Goal: Feedback & Contribution: Leave review/rating

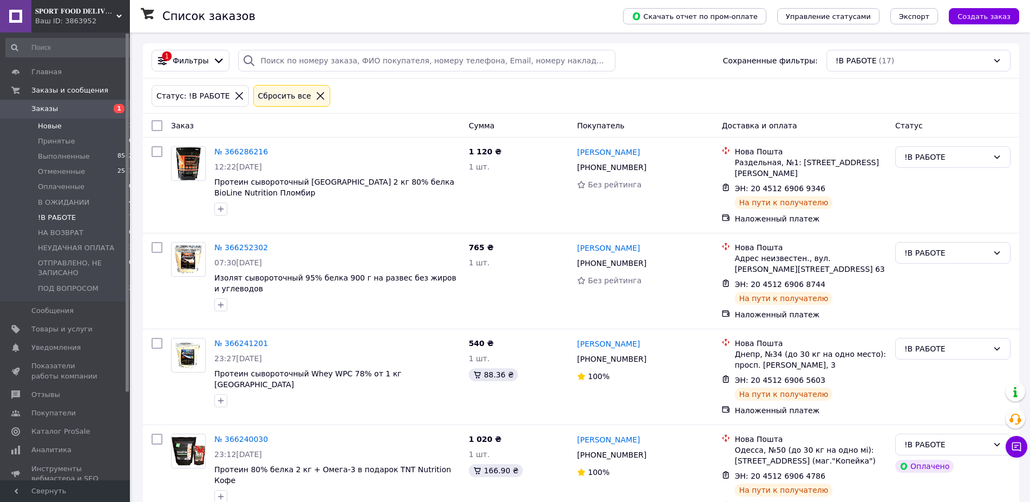
click at [113, 124] on li "Новые 1" at bounding box center [69, 126] width 139 height 15
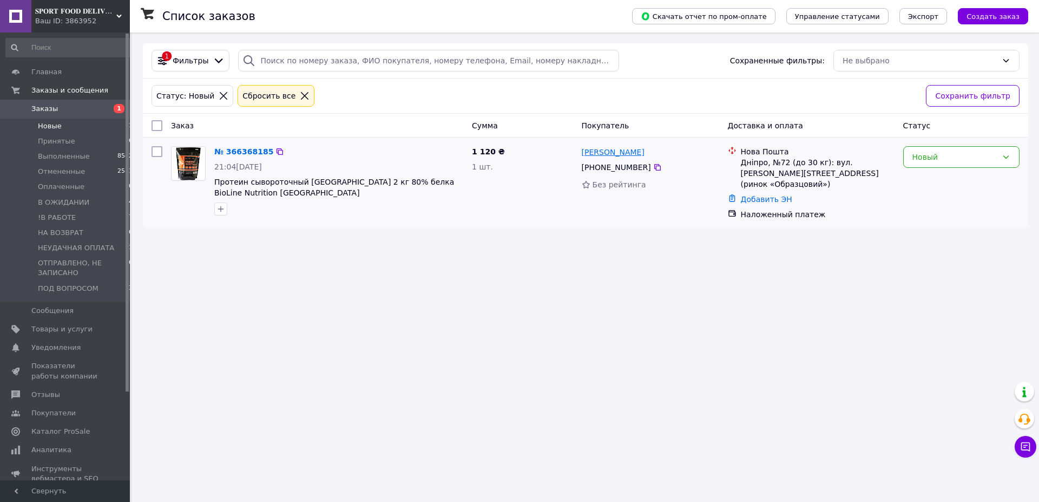
click at [611, 150] on link "Олег Коломоєць" at bounding box center [613, 152] width 63 height 11
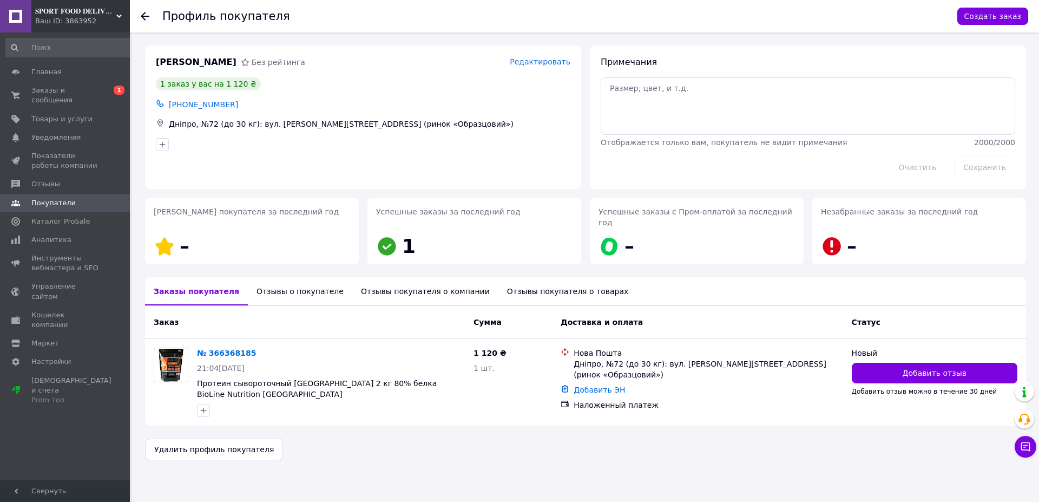
click at [269, 287] on div "Отзывы о покупателе" at bounding box center [300, 291] width 104 height 28
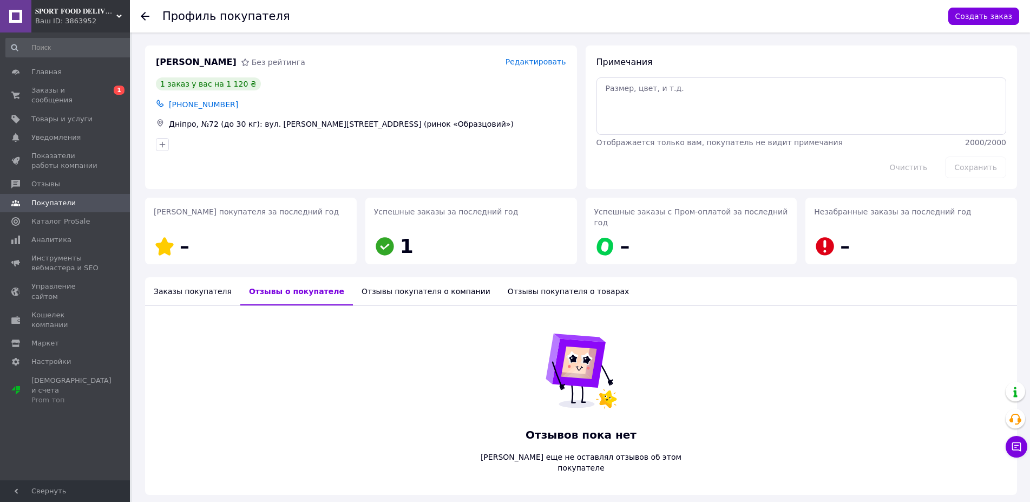
click at [191, 283] on div "Заказы покупателя" at bounding box center [192, 291] width 95 height 28
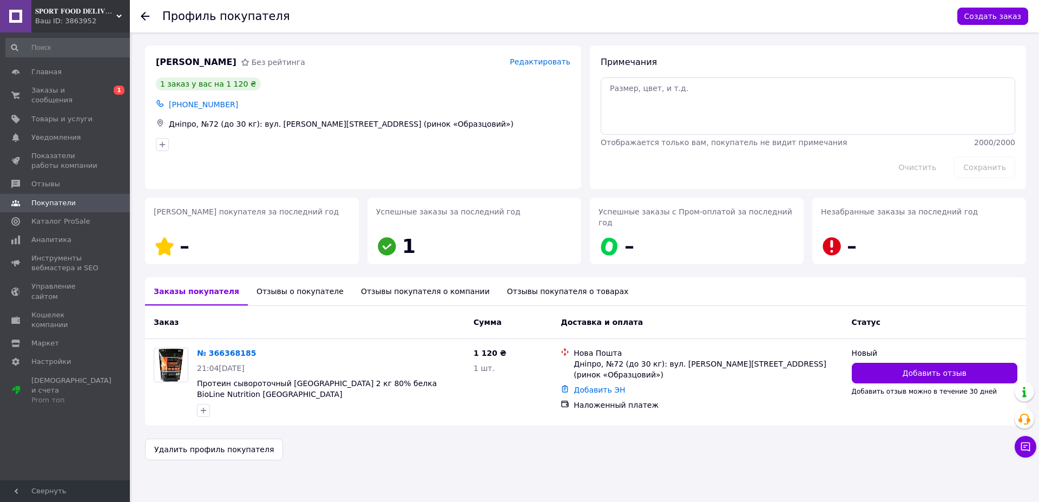
click at [269, 288] on div "Отзывы о покупателе" at bounding box center [300, 291] width 104 height 28
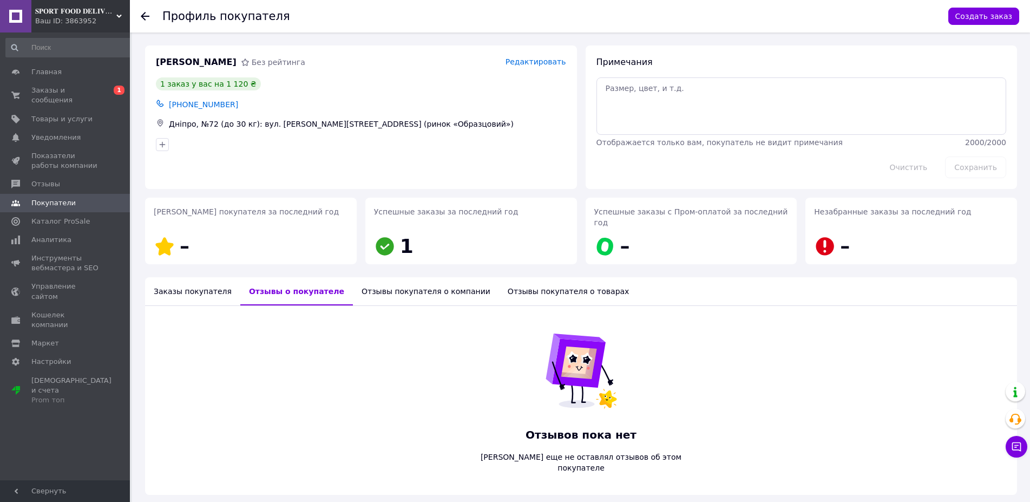
click at [189, 285] on div "Заказы покупателя" at bounding box center [192, 291] width 95 height 28
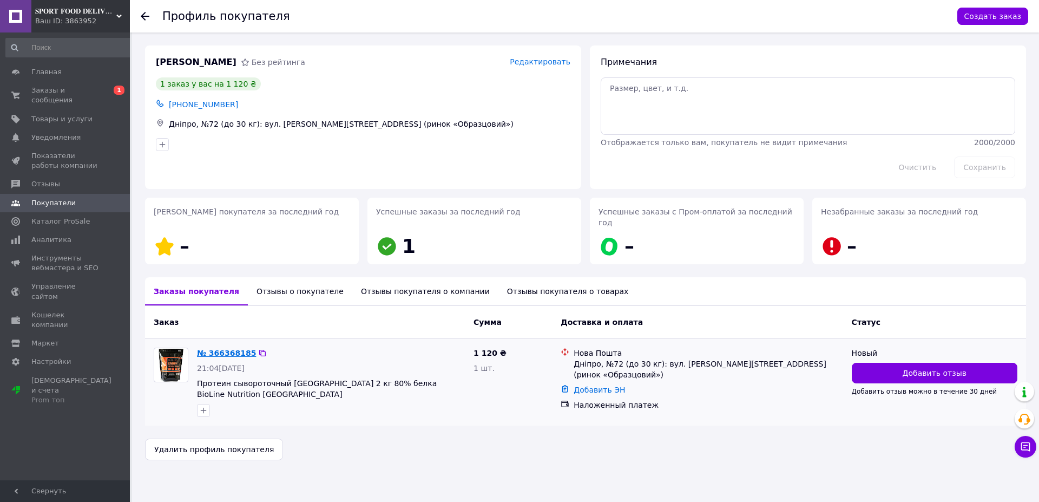
click at [228, 349] on link "№ 366368185" at bounding box center [226, 353] width 59 height 9
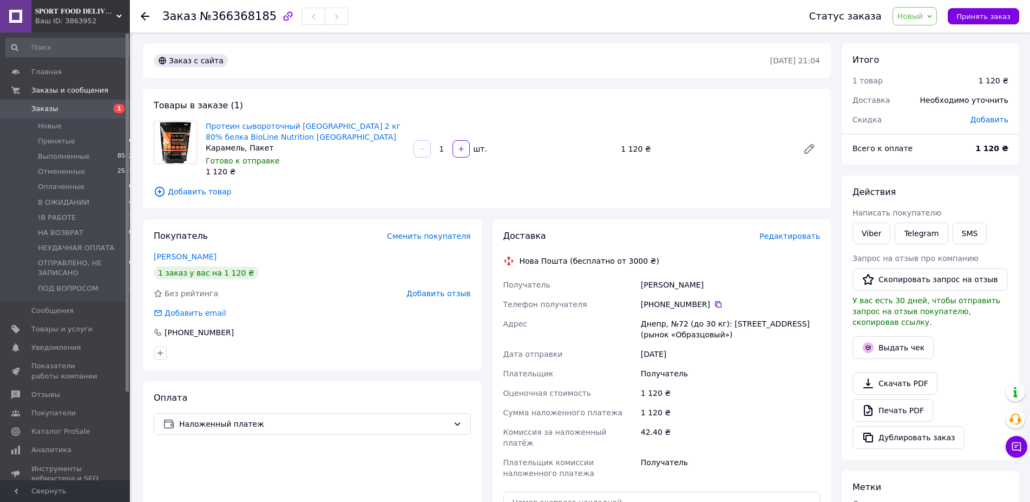
click at [653, 284] on div "Коломоєць Олег" at bounding box center [730, 284] width 183 height 19
copy div "Коломоєць"
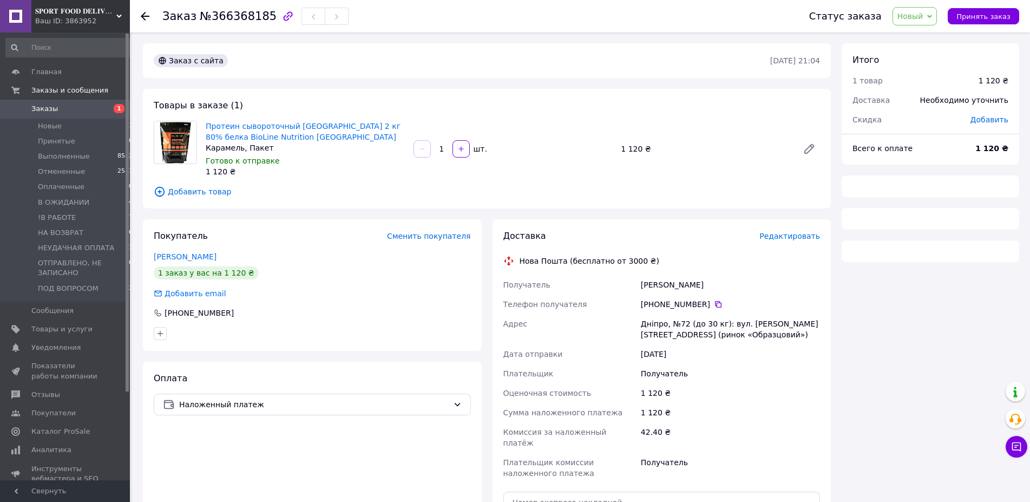
click at [935, 13] on span "Новый" at bounding box center [914, 16] width 45 height 18
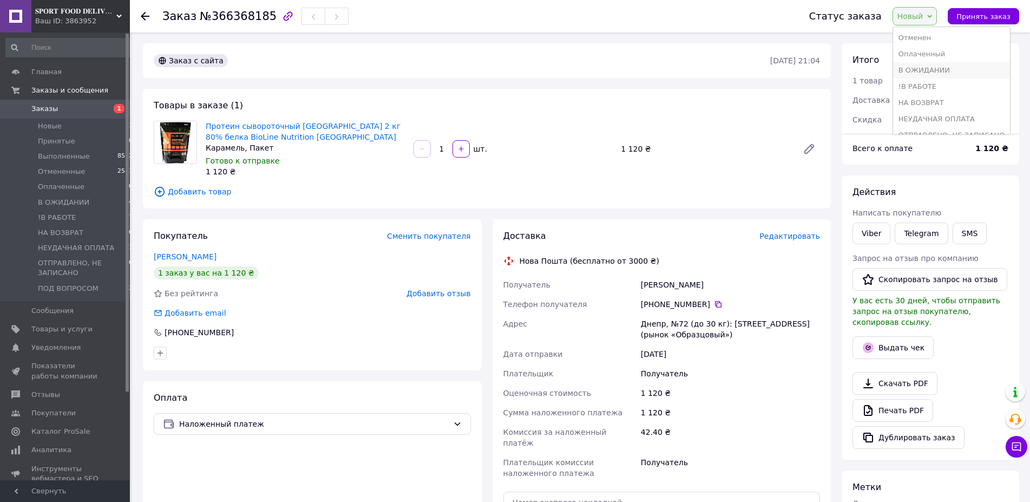
scroll to position [70, 0]
click at [944, 115] on li "ПОД ВОПРОСОМ" at bounding box center [951, 123] width 117 height 16
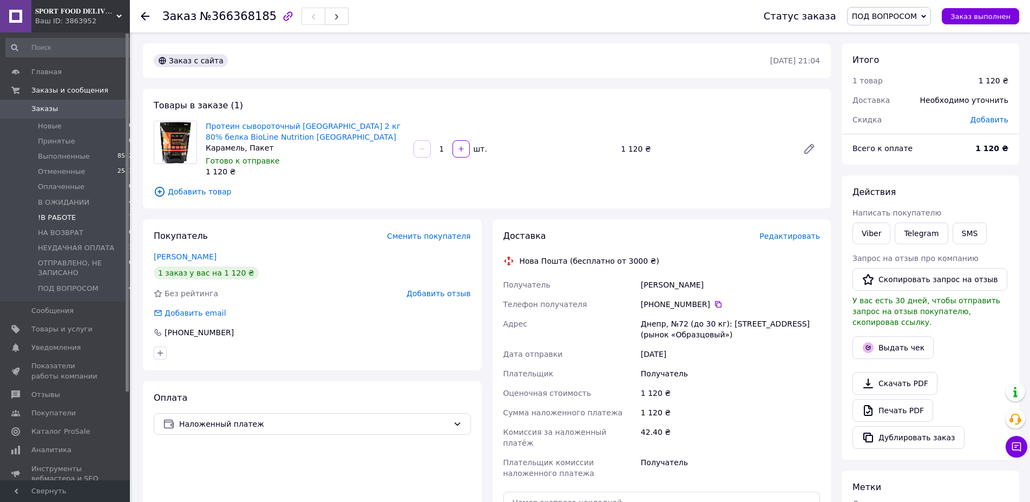
click at [52, 216] on span "!В РАБОТЕ" at bounding box center [57, 218] width 38 height 10
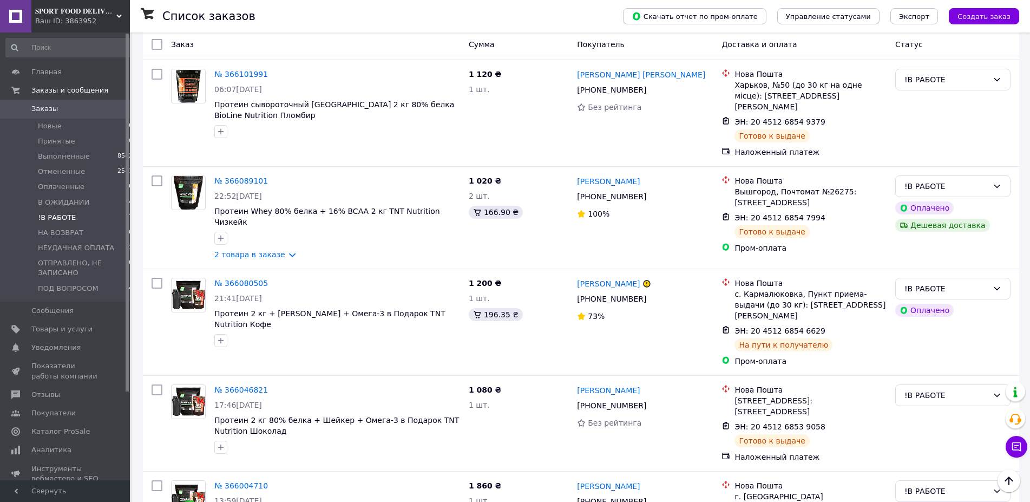
scroll to position [1310, 0]
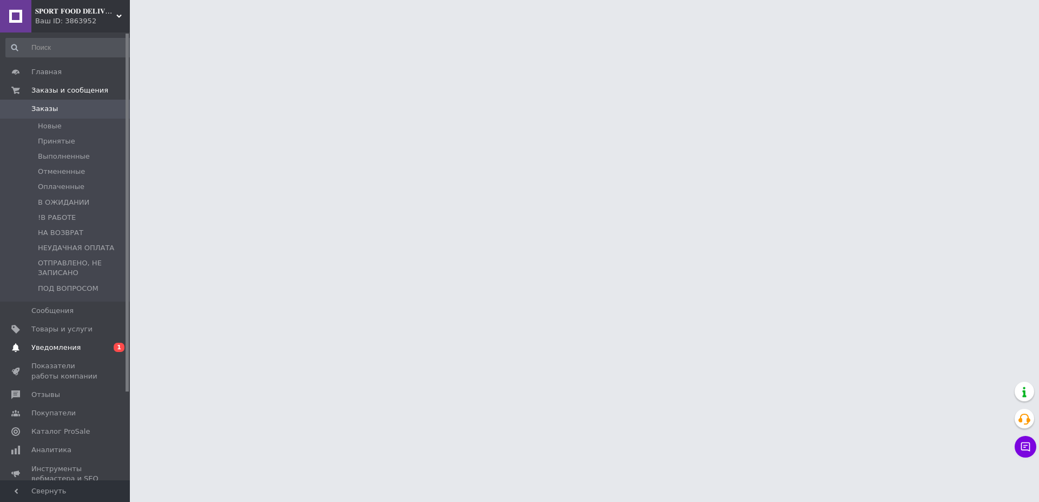
click at [69, 347] on span "Уведомления" at bounding box center [55, 348] width 49 height 10
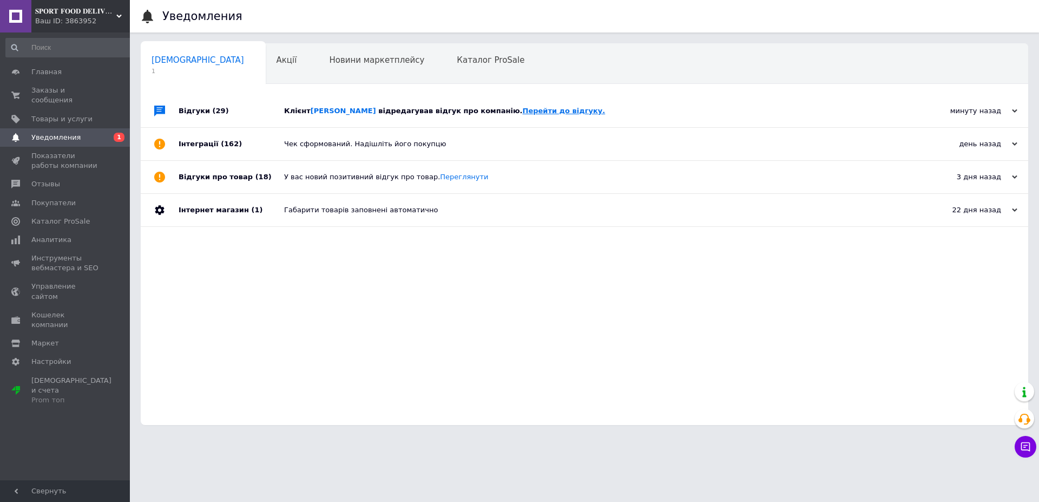
click at [523, 107] on link "Перейти до відгуку." at bounding box center [564, 111] width 83 height 8
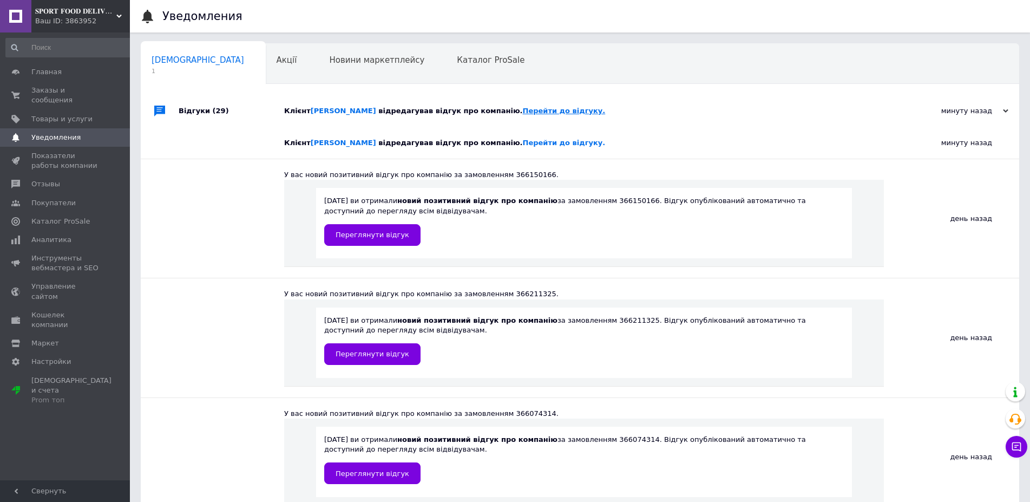
click at [548, 111] on link "Перейти до відгуку." at bounding box center [564, 111] width 83 height 8
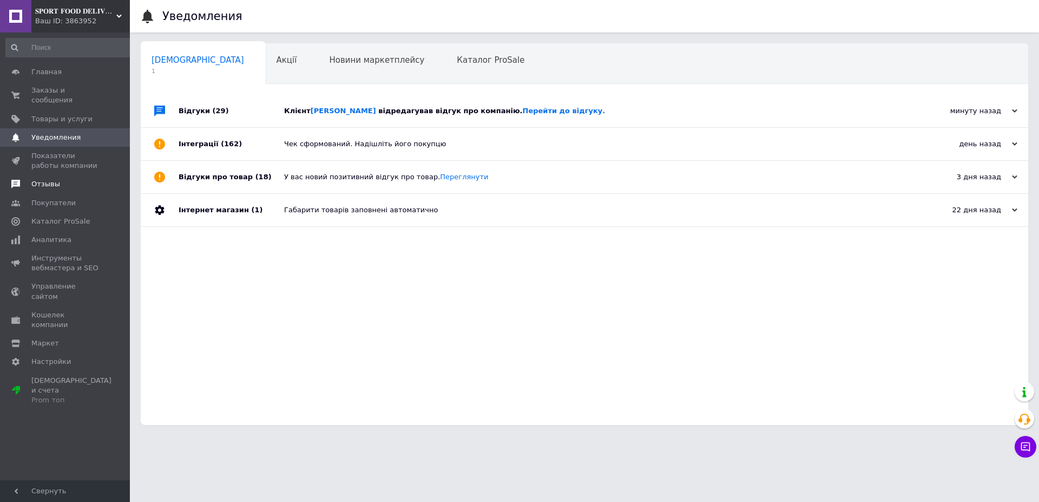
click at [50, 179] on span "Отзывы" at bounding box center [45, 184] width 29 height 10
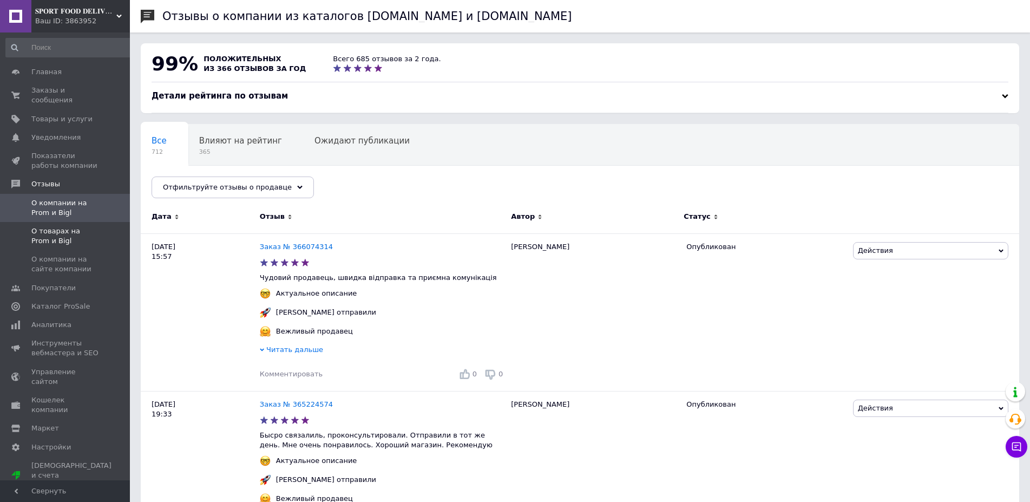
click at [52, 234] on span "О товарах на Prom и Bigl" at bounding box center [65, 235] width 69 height 19
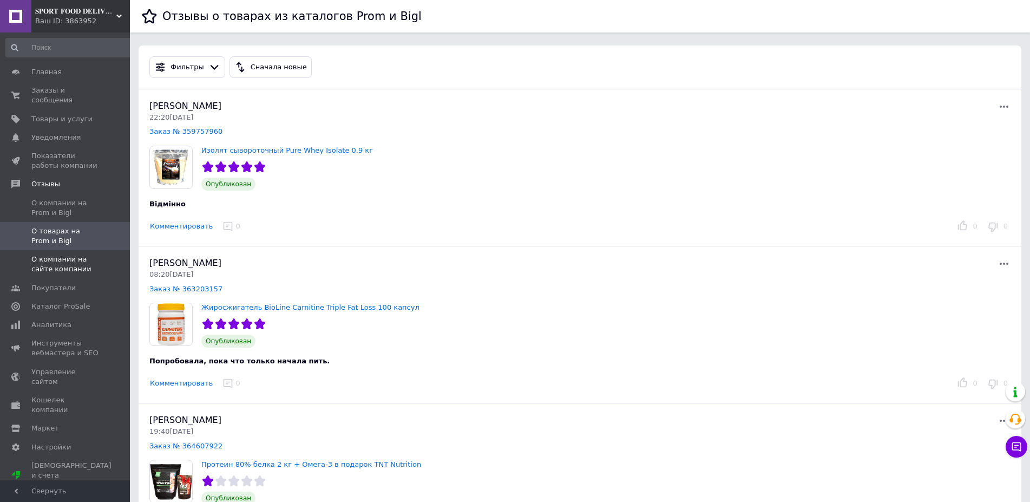
click at [63, 258] on span "О компании на сайте компании" at bounding box center [65, 263] width 69 height 19
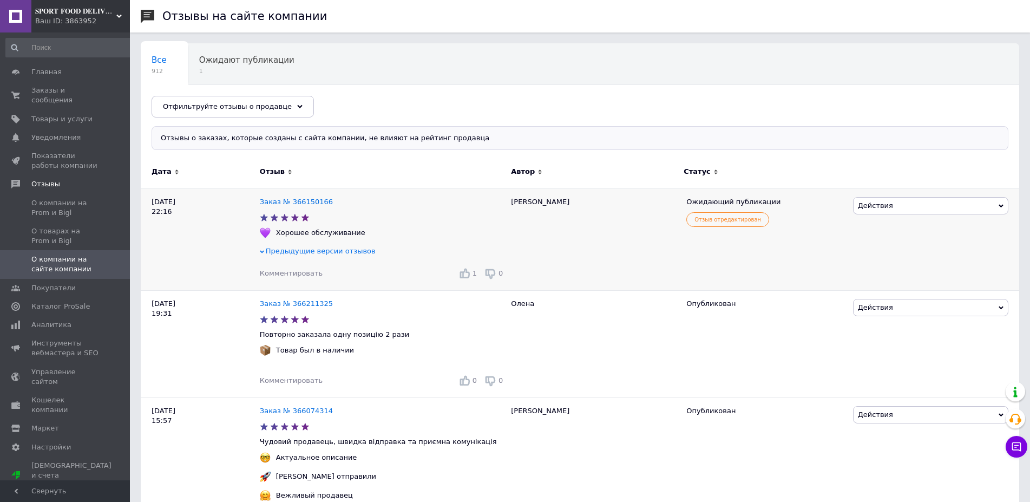
click at [898, 206] on span "Действия" at bounding box center [930, 205] width 155 height 17
click at [890, 257] on li "Опубликовать" at bounding box center [930, 256] width 154 height 15
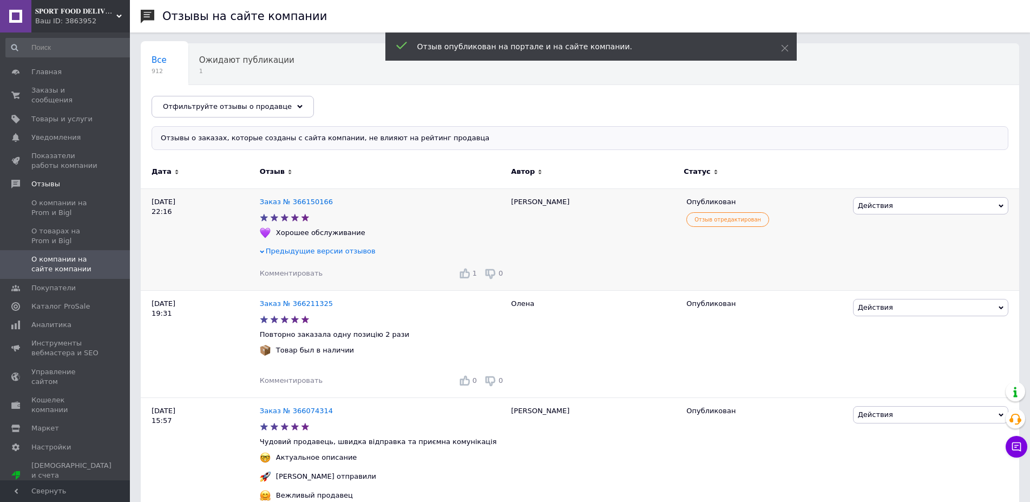
click at [318, 253] on span "Предыдущие версии отзывов" at bounding box center [321, 251] width 110 height 8
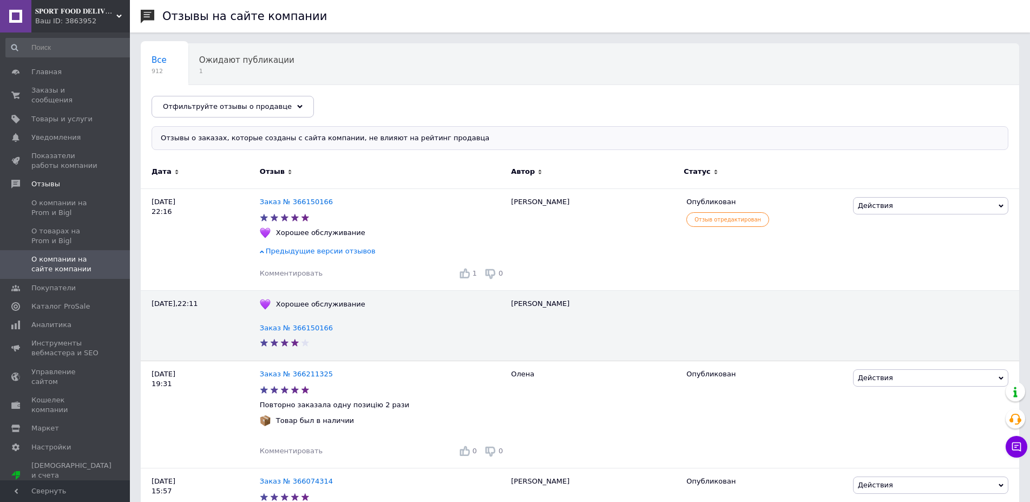
click at [890, 203] on span "Действия" at bounding box center [930, 205] width 155 height 17
click at [681, 308] on div "[DATE] 22:11 Хорошее обслуживание Заказ № 366150166 [PERSON_NAME]" at bounding box center [580, 325] width 878 height 70
